Goal: Transaction & Acquisition: Obtain resource

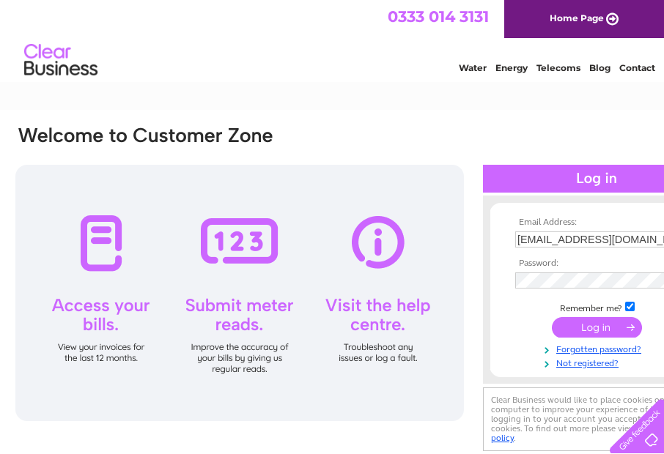
click at [590, 325] on input "submit" at bounding box center [597, 327] width 90 height 21
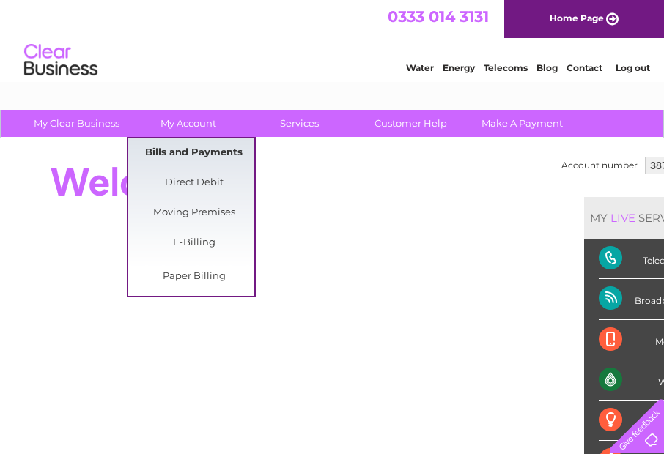
click at [196, 149] on link "Bills and Payments" at bounding box center [193, 152] width 121 height 29
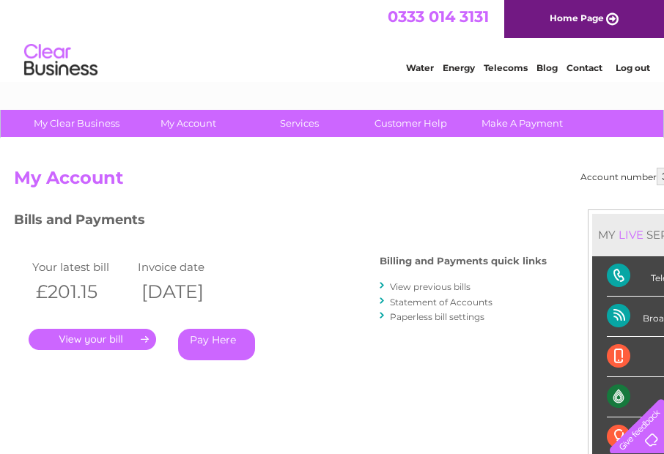
click at [116, 334] on link "." at bounding box center [92, 339] width 127 height 21
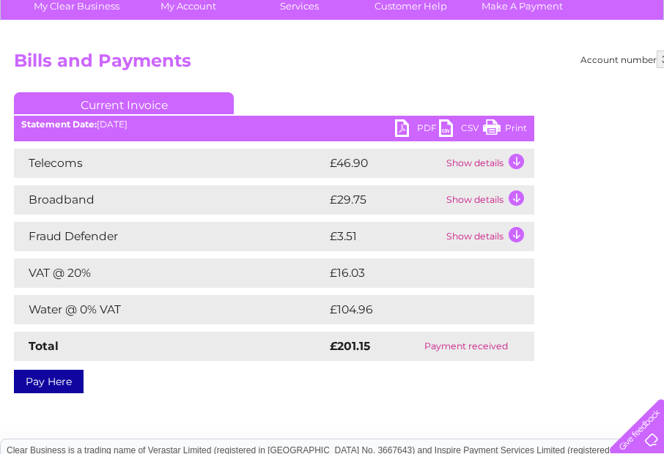
scroll to position [146, 0]
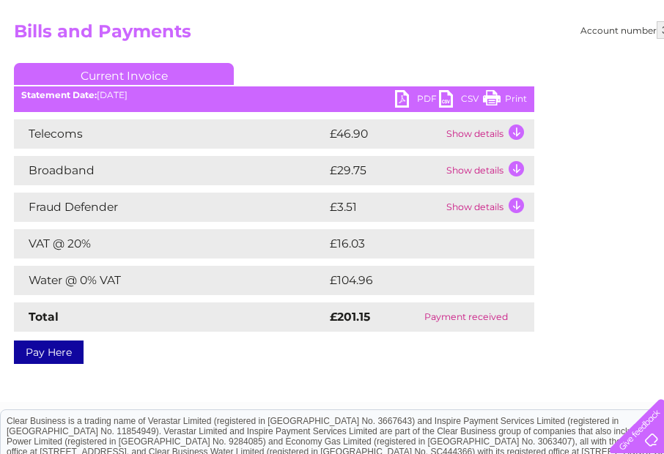
click at [405, 98] on link "PDF" at bounding box center [417, 100] width 44 height 21
